Goal: Communication & Community: Answer question/provide support

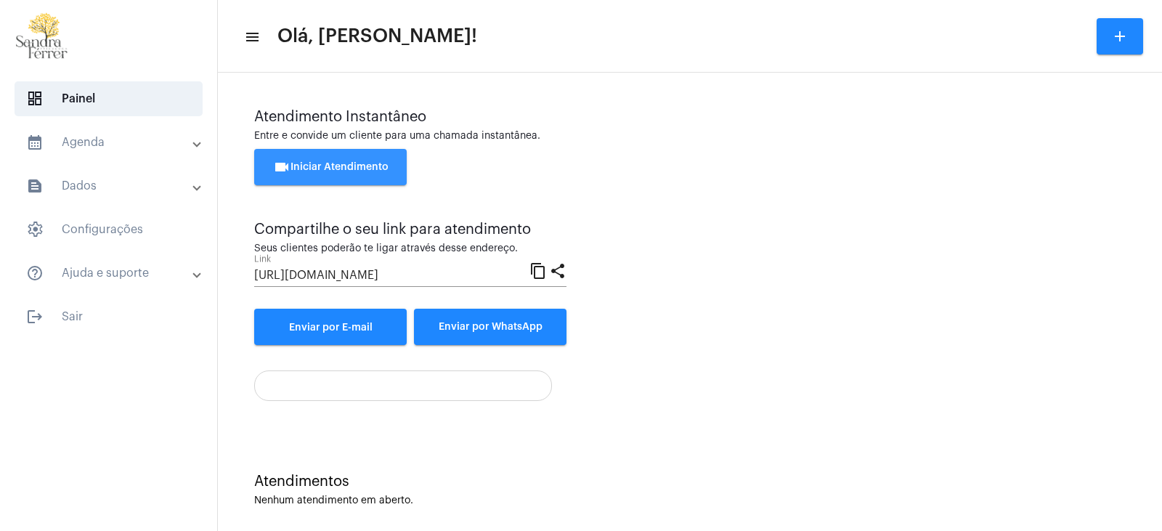
click at [370, 172] on button "videocam Iniciar Atendimento" at bounding box center [330, 167] width 152 height 36
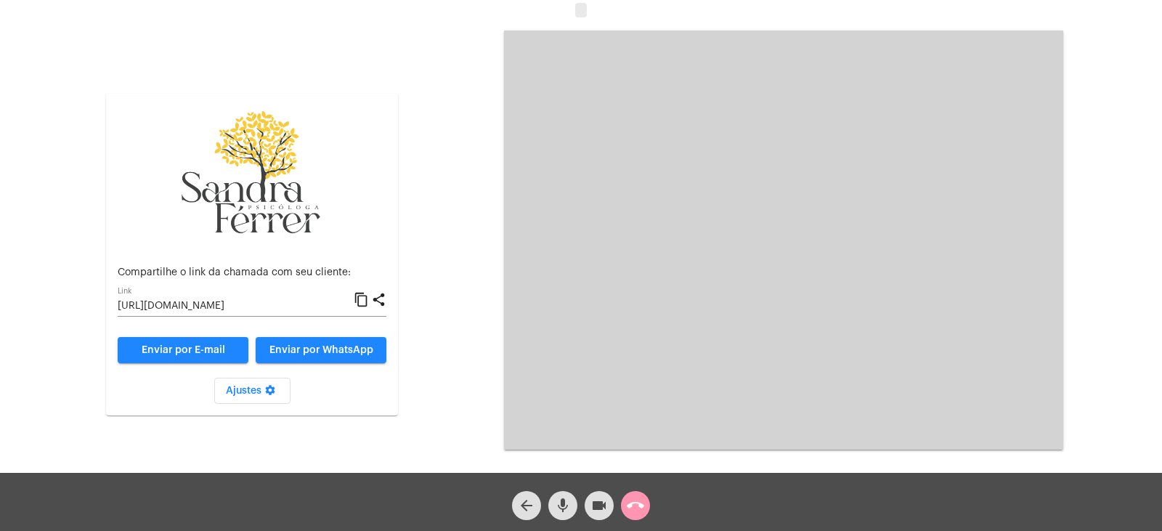
click at [363, 295] on mat-icon "content_copy" at bounding box center [361, 299] width 15 height 17
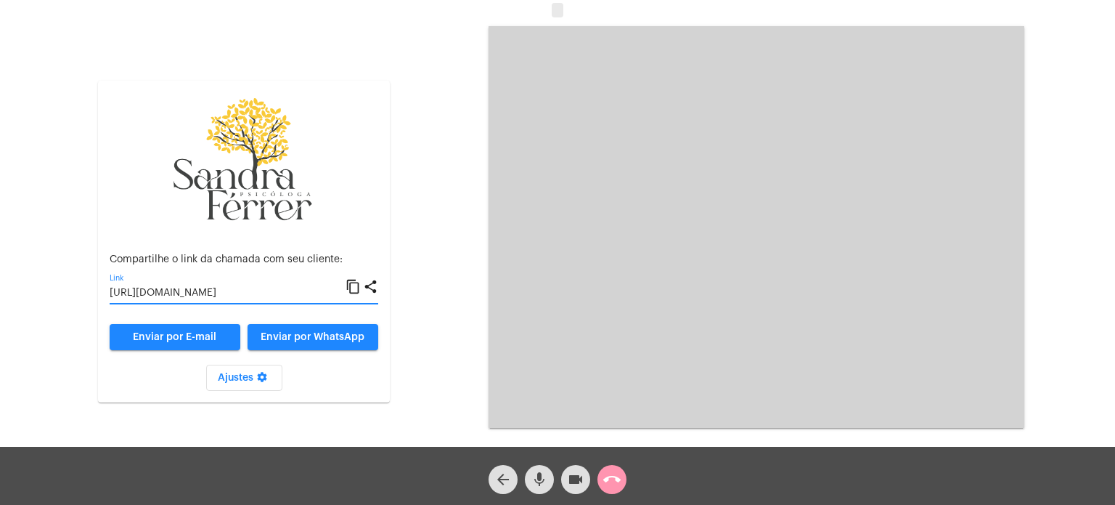
click at [354, 286] on mat-icon "content_copy" at bounding box center [353, 286] width 15 height 17
